Goal: Transaction & Acquisition: Subscribe to service/newsletter

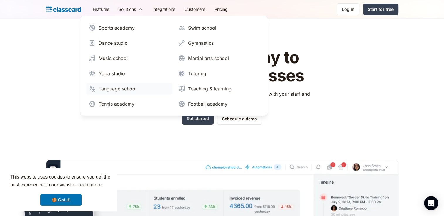
click at [125, 90] on div "Language school" at bounding box center [118, 88] width 38 height 7
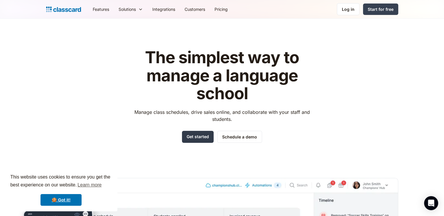
click at [204, 138] on link "Get started" at bounding box center [198, 137] width 32 height 12
click at [159, 10] on link "Integrations" at bounding box center [163, 9] width 32 height 13
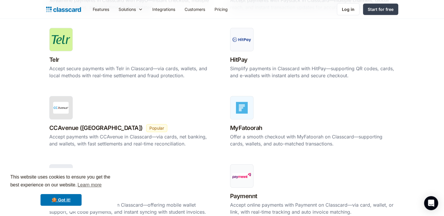
scroll to position [378, 0]
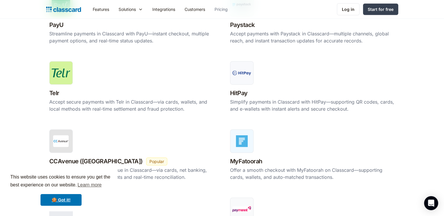
click at [221, 9] on link "Pricing" at bounding box center [221, 9] width 23 height 13
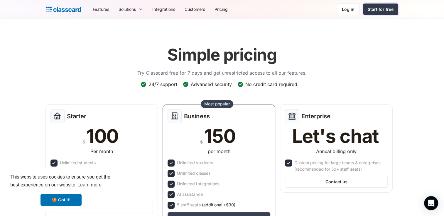
click at [387, 7] on div "Start for free" at bounding box center [380, 9] width 26 height 6
